Goal: Information Seeking & Learning: Check status

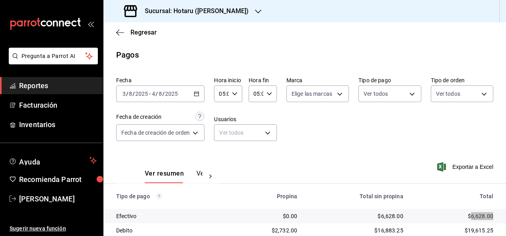
scroll to position [129, 0]
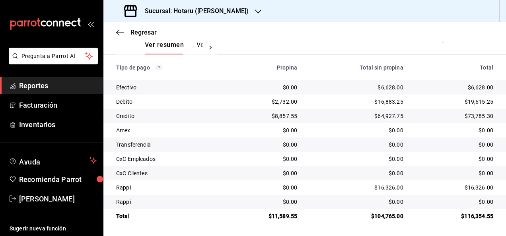
click at [473, 215] on div "$116,354.55" at bounding box center [454, 216] width 77 height 8
copy div "116,354.55"
click at [473, 83] on div "$6,628.00" at bounding box center [454, 87] width 77 height 8
click at [475, 88] on div "$6,628.00" at bounding box center [454, 87] width 77 height 8
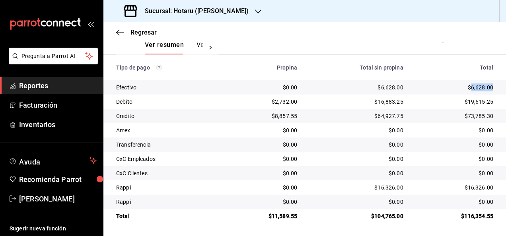
click at [475, 88] on div "$6,628.00" at bounding box center [454, 87] width 77 height 8
copy div "6,628.00"
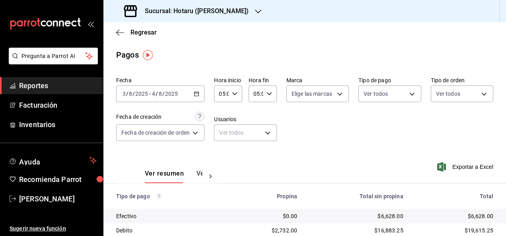
click at [200, 91] on div "[DATE] [DATE] - [DATE] [DATE]" at bounding box center [160, 93] width 88 height 17
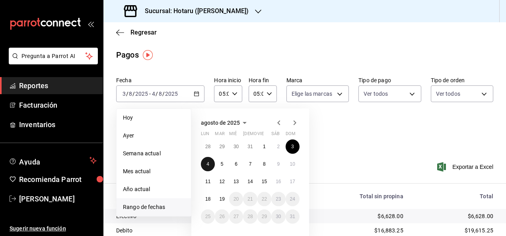
click at [209, 170] on button "4" at bounding box center [208, 164] width 14 height 14
click at [219, 168] on button "5" at bounding box center [222, 164] width 14 height 14
type input "00:00"
type input "23:59"
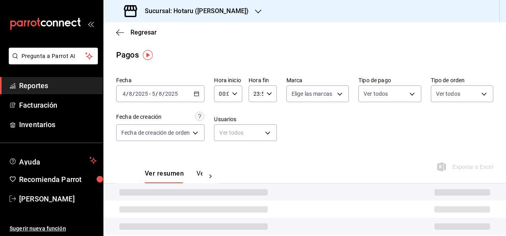
click at [239, 98] on div "00:00 Hora inicio" at bounding box center [228, 93] width 28 height 17
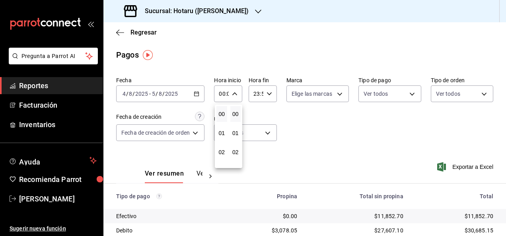
scroll to position [58, 0]
click at [221, 152] on span "05" at bounding box center [221, 152] width 1 height 6
type input "05:00"
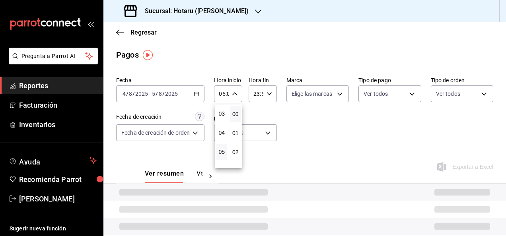
click at [267, 91] on div at bounding box center [253, 118] width 506 height 236
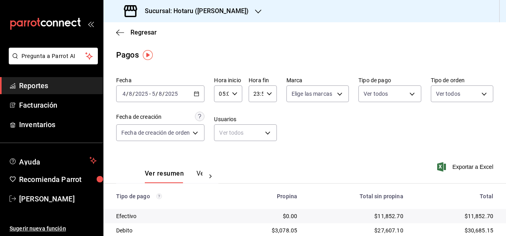
click at [267, 91] on div "23:59 Hora fin" at bounding box center [262, 93] width 28 height 17
click at [256, 125] on span "05" at bounding box center [254, 125] width 1 height 6
click at [269, 115] on span "00" at bounding box center [268, 114] width 1 height 6
type input "05:00"
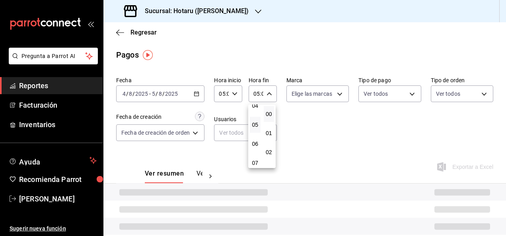
click at [347, 126] on div at bounding box center [253, 118] width 506 height 236
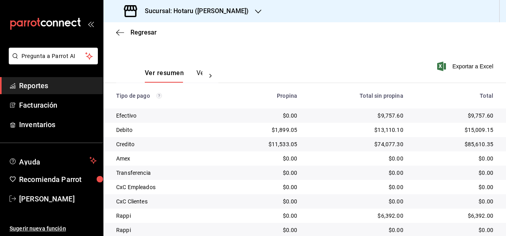
scroll to position [129, 0]
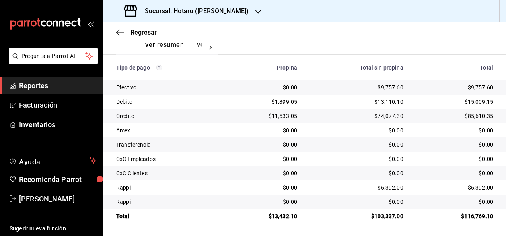
click at [477, 215] on div "$116,769.10" at bounding box center [454, 216] width 77 height 8
copy div "116,769.10"
click at [475, 85] on div "$9,757.60" at bounding box center [454, 87] width 77 height 8
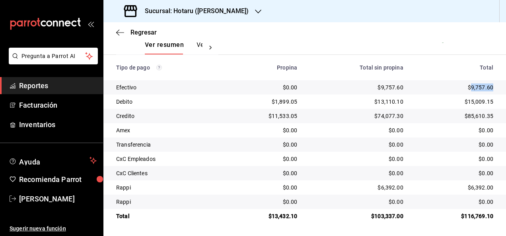
copy div "9,757.60"
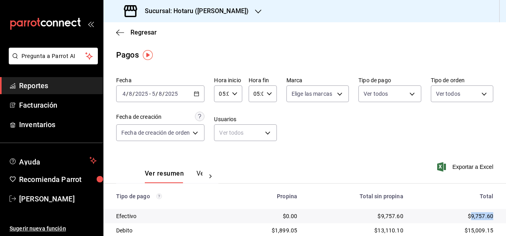
click at [196, 91] on icon "button" at bounding box center [197, 94] width 6 height 6
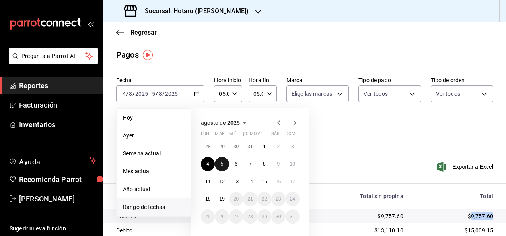
click at [225, 165] on button "5" at bounding box center [222, 164] width 14 height 14
click at [235, 165] on abbr "6" at bounding box center [236, 164] width 3 height 6
type input "00:00"
type input "23:59"
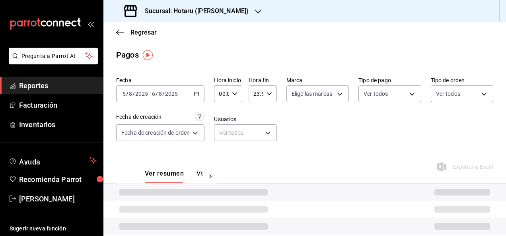
click at [234, 98] on div "00:00 Hora inicio" at bounding box center [228, 93] width 28 height 17
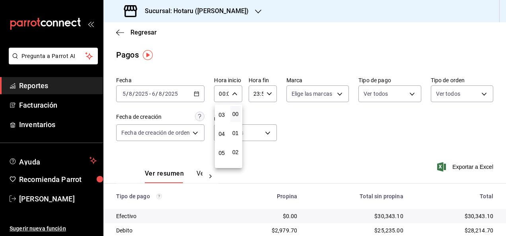
scroll to position [57, 0]
click at [221, 150] on span "05" at bounding box center [221, 152] width 1 height 6
type input "05:00"
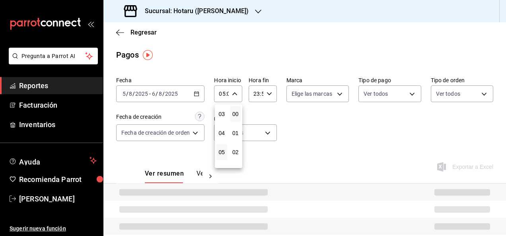
click at [266, 94] on div at bounding box center [253, 118] width 506 height 236
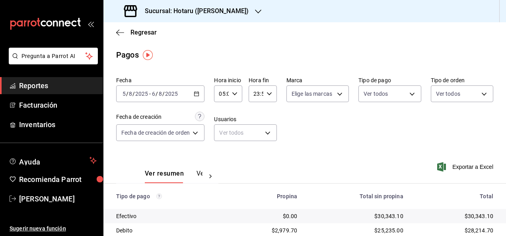
click at [266, 94] on icon "button" at bounding box center [269, 94] width 6 height 6
click at [254, 142] on button "05" at bounding box center [255, 137] width 11 height 16
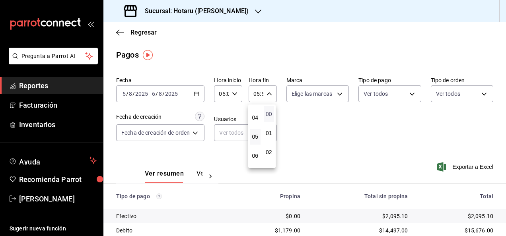
click at [269, 117] on span "00" at bounding box center [268, 114] width 1 height 6
type input "05:00"
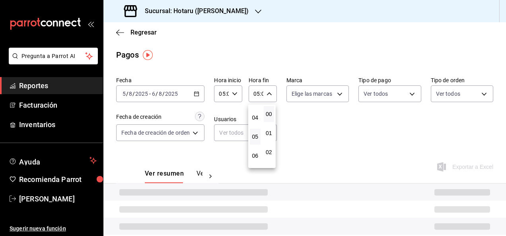
click at [361, 133] on div at bounding box center [253, 118] width 506 height 236
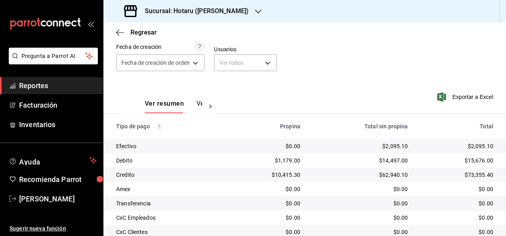
scroll to position [129, 0]
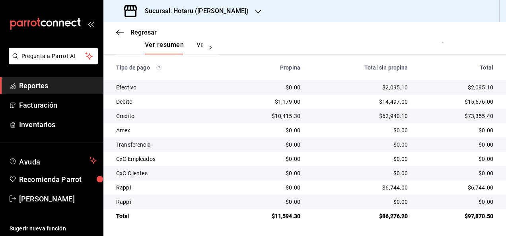
click at [479, 219] on div "$97,870.50" at bounding box center [457, 216] width 72 height 8
copy div "97,870.50"
click at [473, 82] on td "$2,095.10" at bounding box center [459, 87] width 91 height 14
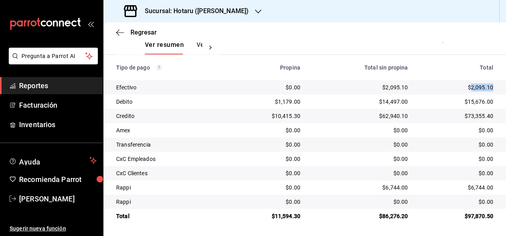
copy div "2,095.10"
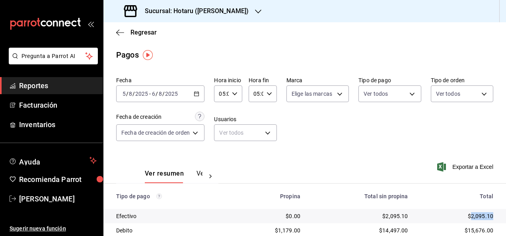
click at [197, 94] on icon "button" at bounding box center [197, 94] width 6 height 6
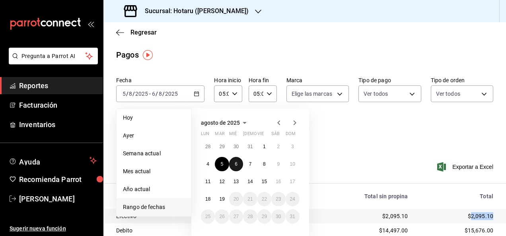
click at [235, 160] on button "6" at bounding box center [236, 164] width 14 height 14
click at [247, 165] on button "7" at bounding box center [250, 164] width 14 height 14
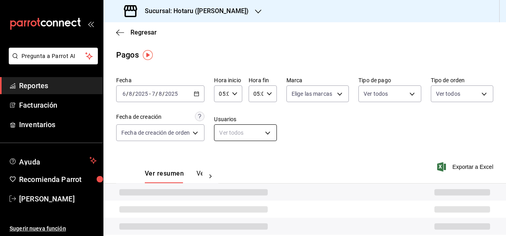
type input "00:00"
type input "23:59"
click at [241, 95] on div "00:00 Hora inicio" at bounding box center [228, 93] width 28 height 17
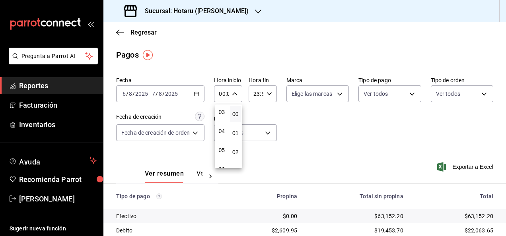
scroll to position [60, 0]
click at [221, 144] on button "05" at bounding box center [221, 150] width 11 height 16
type input "05:00"
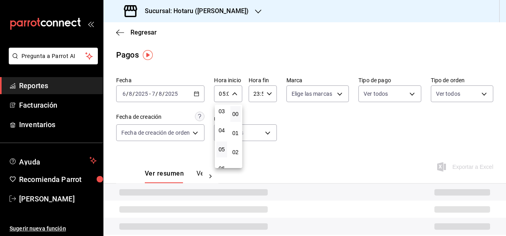
click at [270, 92] on div at bounding box center [253, 118] width 506 height 236
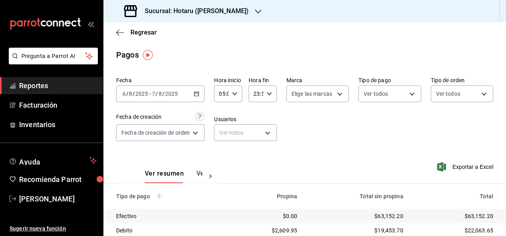
click at [270, 92] on icon "button" at bounding box center [269, 94] width 6 height 6
click at [256, 142] on span "05" at bounding box center [254, 144] width 1 height 6
click at [269, 116] on span "00" at bounding box center [268, 114] width 1 height 6
type input "05:00"
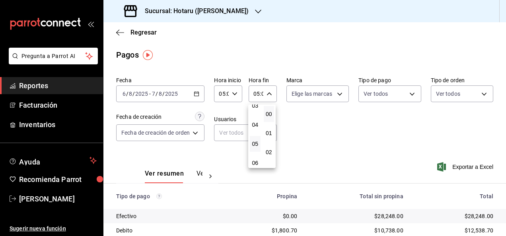
click at [351, 133] on div at bounding box center [253, 118] width 506 height 236
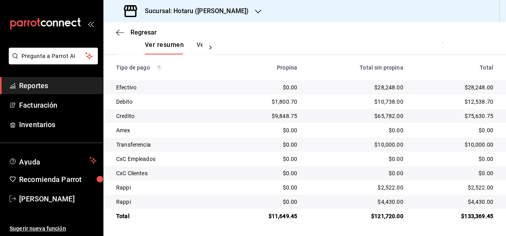
click at [483, 216] on div "$133,369.45" at bounding box center [454, 216] width 77 height 8
copy div "133,369.45"
click at [471, 83] on div "$28,248.00" at bounding box center [454, 87] width 77 height 8
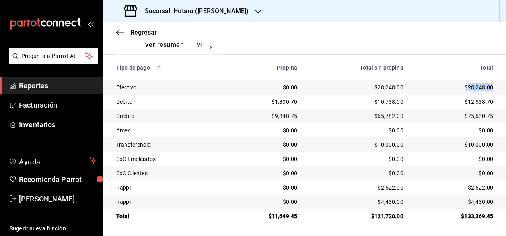
copy div "28,248.00"
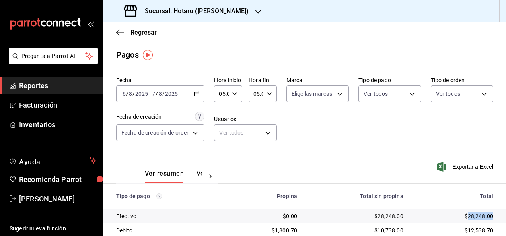
click at [197, 92] on icon "button" at bounding box center [197, 94] width 6 height 6
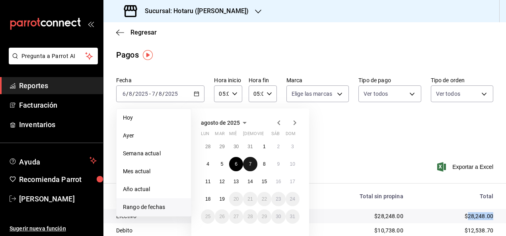
click at [252, 169] on button "7" at bounding box center [250, 164] width 14 height 14
click at [264, 165] on abbr "8" at bounding box center [264, 164] width 3 height 6
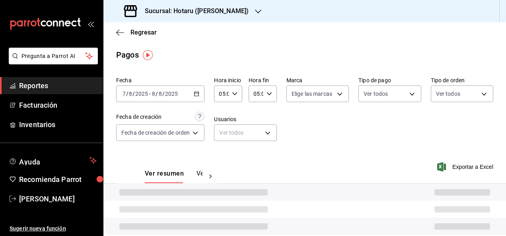
type input "00:00"
type input "23:59"
click at [232, 96] on icon "button" at bounding box center [235, 94] width 6 height 6
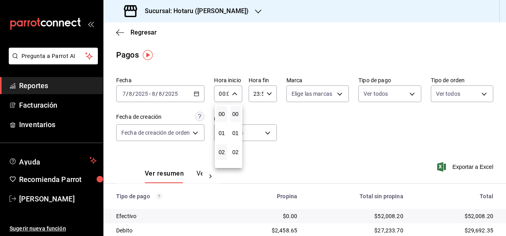
scroll to position [76, 0]
click at [222, 128] on button "05" at bounding box center [221, 133] width 11 height 16
type input "05:00"
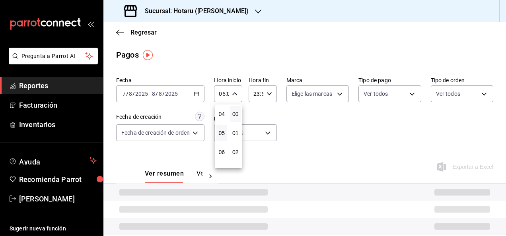
click at [267, 97] on div at bounding box center [253, 118] width 506 height 236
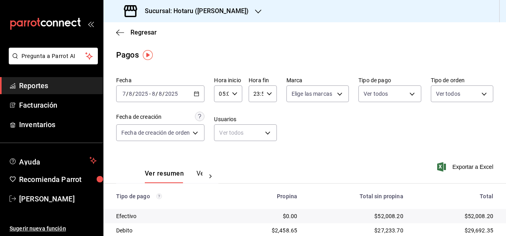
click at [267, 97] on div "23:59 Hora fin" at bounding box center [262, 93] width 28 height 17
click at [256, 130] on span "05" at bounding box center [254, 127] width 1 height 6
click at [269, 116] on span "00" at bounding box center [268, 114] width 1 height 6
type input "05:00"
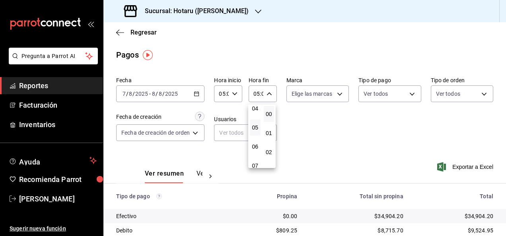
click at [337, 130] on div at bounding box center [253, 118] width 506 height 236
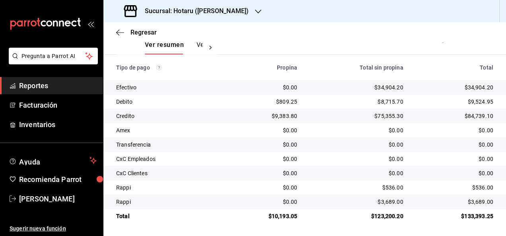
click at [479, 217] on div "$133,393.25" at bounding box center [454, 216] width 77 height 8
copy div "133,393.25"
click at [479, 88] on div "$34,904.20" at bounding box center [454, 87] width 77 height 8
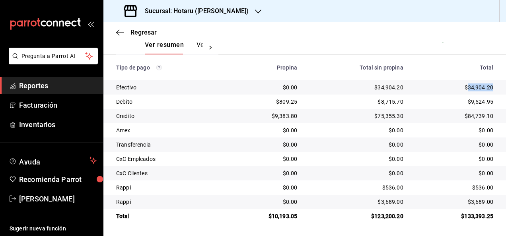
copy div "34,904.20"
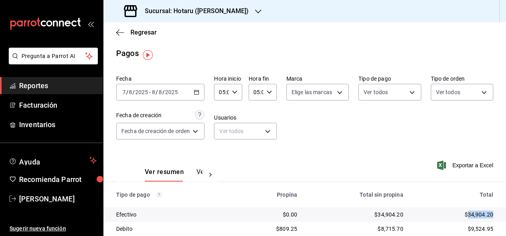
scroll to position [0, 0]
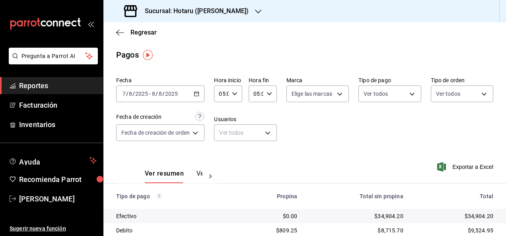
click at [204, 92] on div "[DATE] [DATE] - [DATE] [DATE]" at bounding box center [160, 93] width 88 height 17
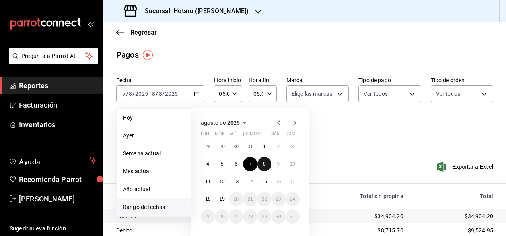
click at [264, 166] on abbr "8" at bounding box center [264, 164] width 3 height 6
click at [282, 164] on button "9" at bounding box center [278, 164] width 14 height 14
type input "00:00"
type input "23:59"
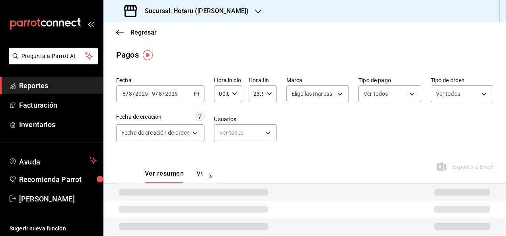
click at [234, 94] on icon "button" at bounding box center [235, 94] width 6 height 6
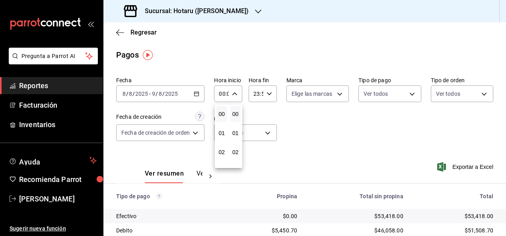
scroll to position [70, 0]
click at [221, 142] on span "05" at bounding box center [221, 139] width 1 height 6
type input "05:00"
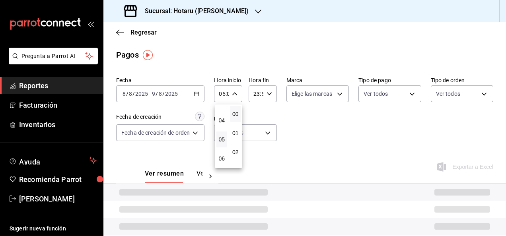
click at [267, 91] on div at bounding box center [253, 118] width 506 height 236
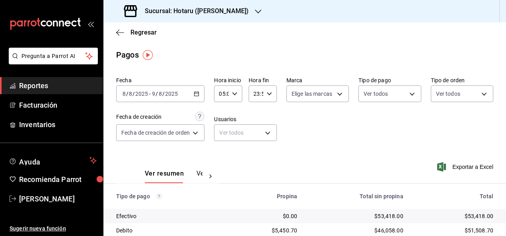
click at [267, 91] on div "23:59 Hora fin" at bounding box center [262, 93] width 28 height 17
click at [255, 118] on button "05" at bounding box center [255, 113] width 11 height 16
click at [269, 117] on span "00" at bounding box center [268, 114] width 1 height 6
type input "05:00"
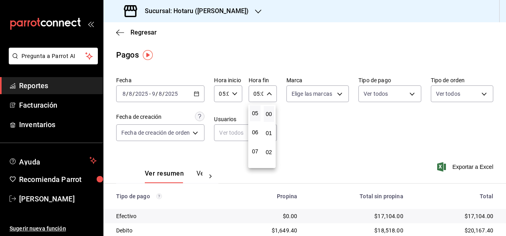
click at [362, 145] on div at bounding box center [253, 118] width 506 height 236
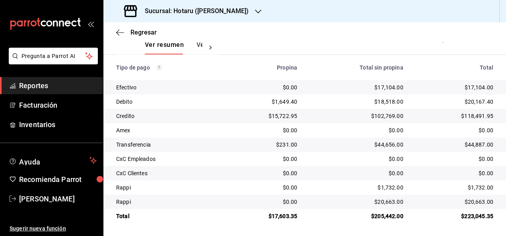
click at [475, 219] on div "$223,045.35" at bounding box center [454, 216] width 77 height 8
click at [480, 86] on div "$17,104.00" at bounding box center [454, 87] width 77 height 8
